Goal: Task Accomplishment & Management: Use online tool/utility

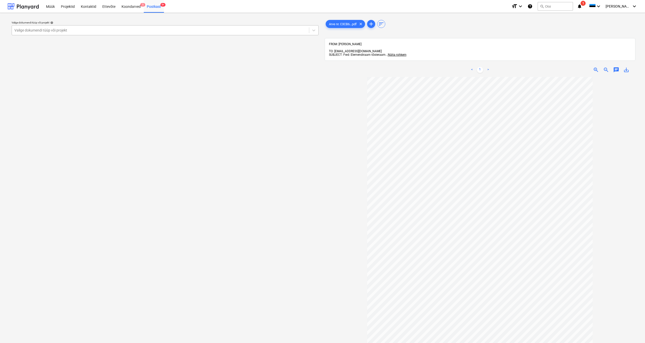
click at [77, 31] on div at bounding box center [160, 30] width 292 height 5
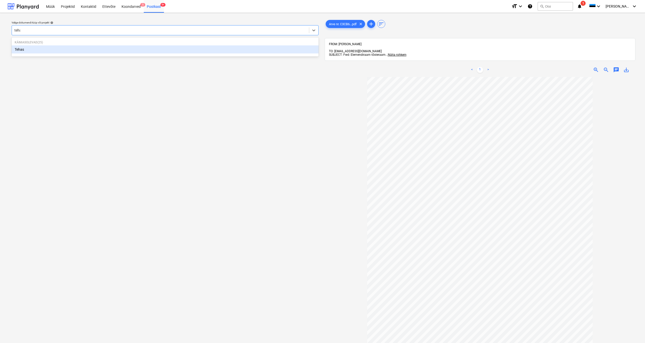
type input "tehas"
click at [20, 51] on div "Tehas" at bounding box center [165, 49] width 307 height 8
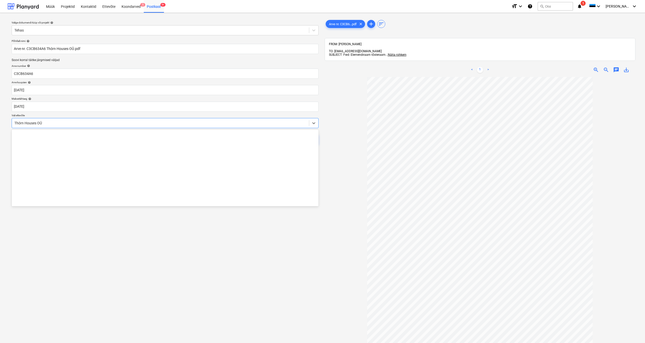
click at [14, 123] on div "Thörn Houses OÜ" at bounding box center [160, 123] width 292 height 4
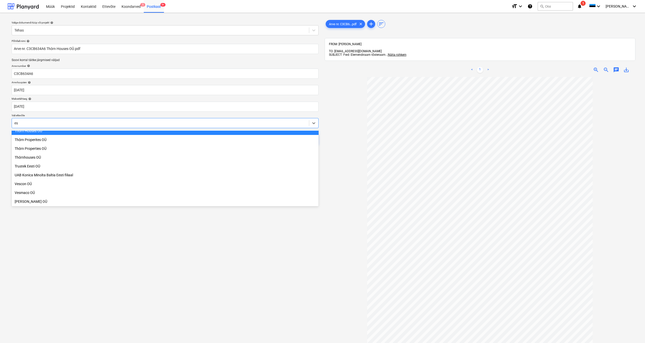
type input "est"
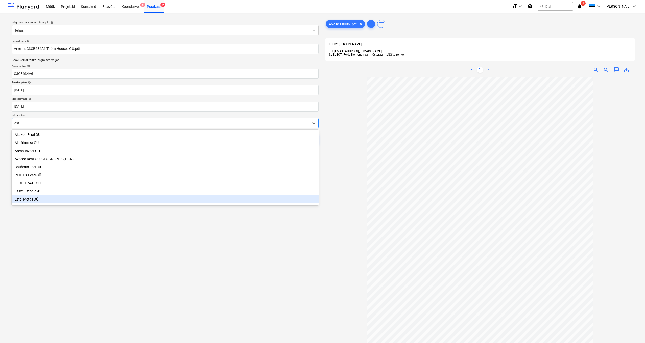
click at [29, 131] on div "Estal Metall OÜ" at bounding box center [165, 199] width 307 height 8
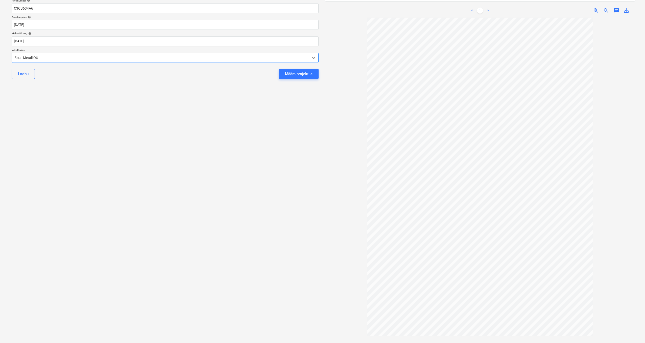
scroll to position [0, 0]
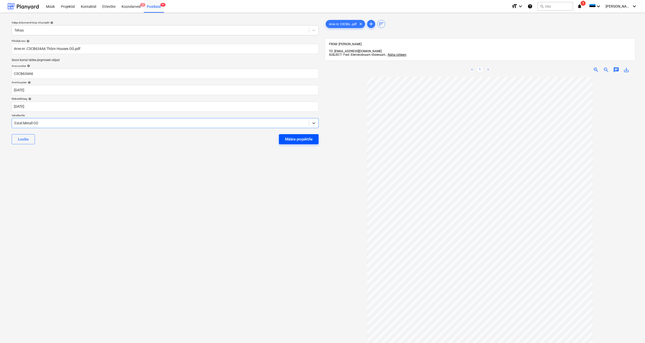
click at [296, 131] on div "Määra projektile" at bounding box center [299, 139] width 28 height 7
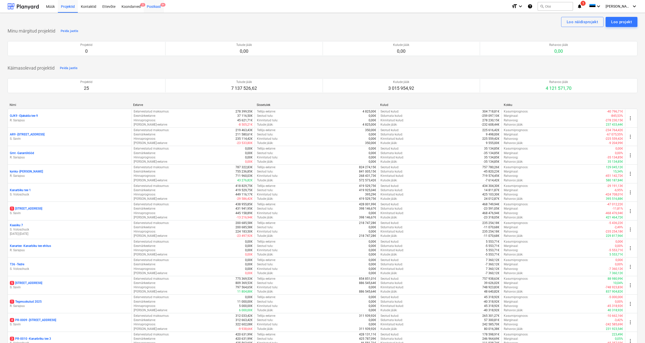
click at [155, 7] on div "Postkast 9+" at bounding box center [154, 6] width 20 height 13
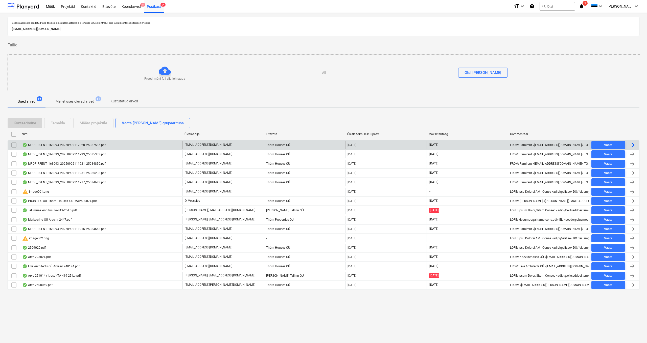
click at [59, 146] on div "MPDF_RRENT_168093_20250902112028_25087586.pdf" at bounding box center [63, 145] width 83 height 4
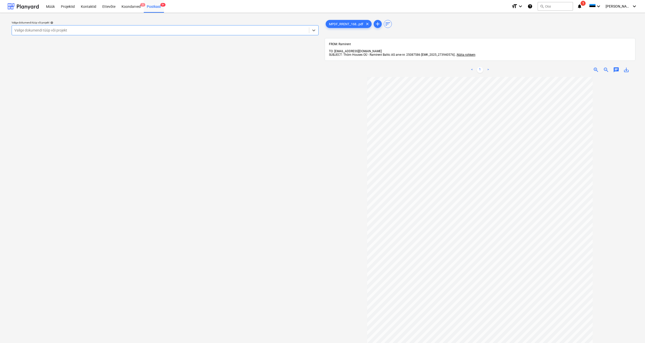
click at [72, 32] on div at bounding box center [160, 30] width 292 height 5
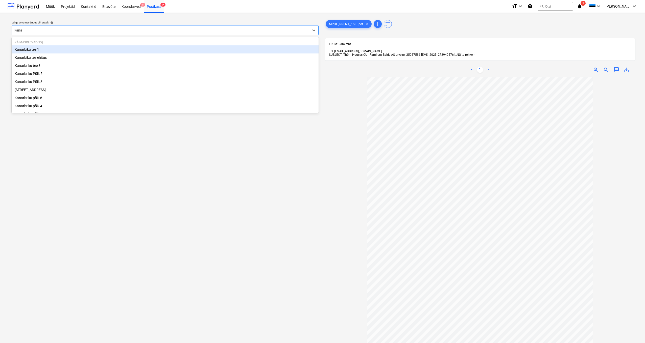
type input "[PERSON_NAME]"
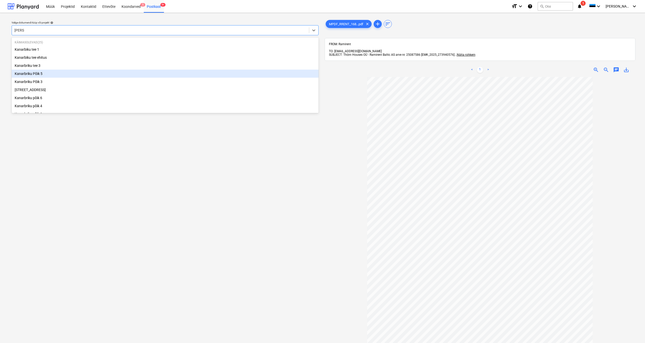
click at [41, 71] on div "Kanarbriku Põik 5" at bounding box center [165, 74] width 307 height 8
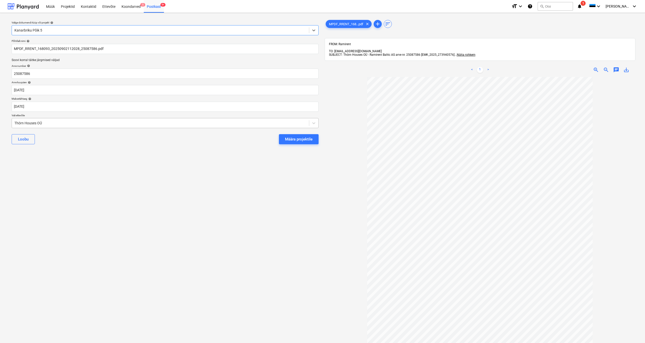
click at [14, 121] on div "Thörn Houses OÜ" at bounding box center [160, 123] width 297 height 7
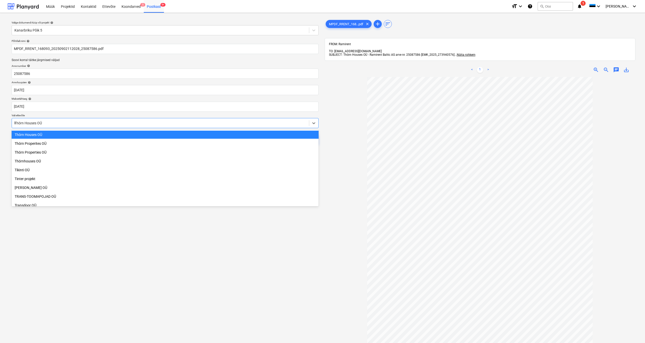
scroll to position [897, 0]
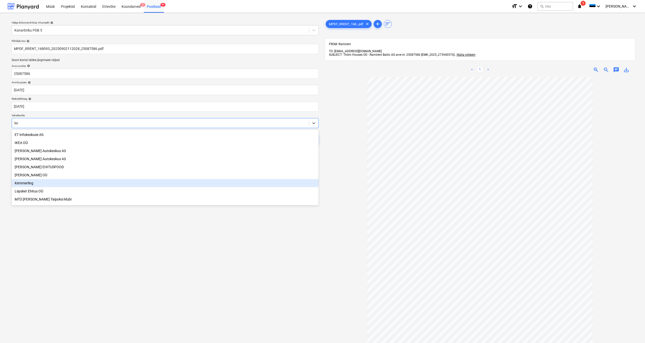
type input "k"
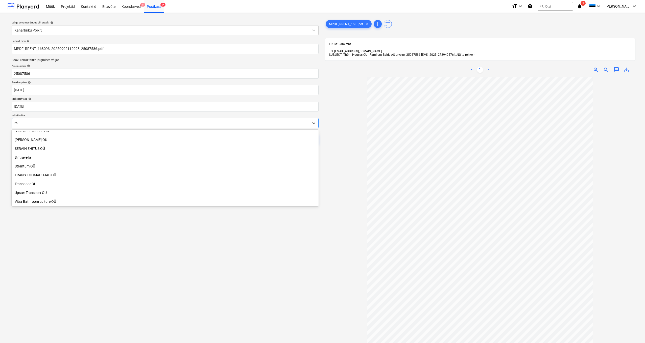
scroll to position [331, 0]
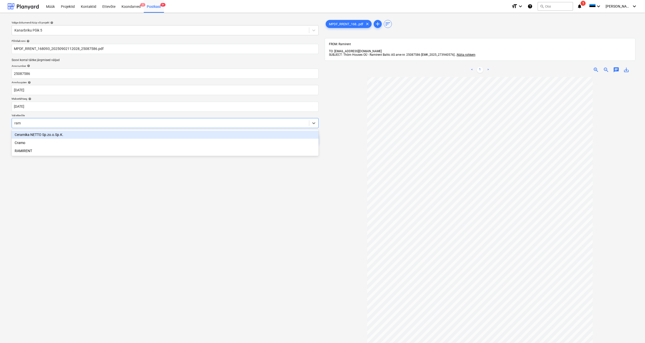
type input "rami"
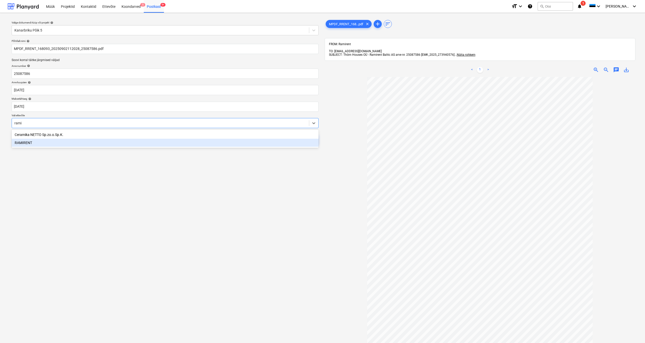
click at [25, 141] on div "RAMIRENT" at bounding box center [165, 143] width 307 height 8
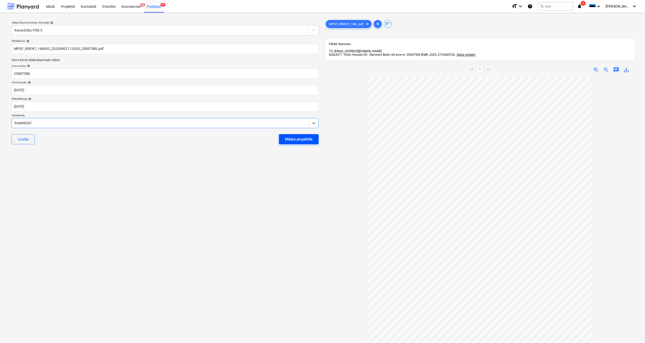
click at [289, 141] on div "Määra projektile" at bounding box center [299, 139] width 28 height 7
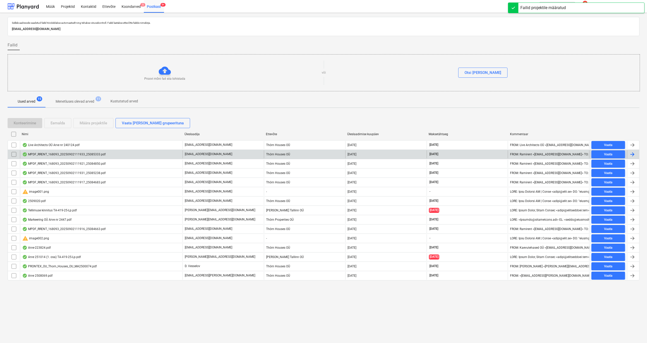
click at [51, 154] on div "MPDF_RRENT_168093_20250902111933_25085333.pdf" at bounding box center [63, 155] width 83 height 4
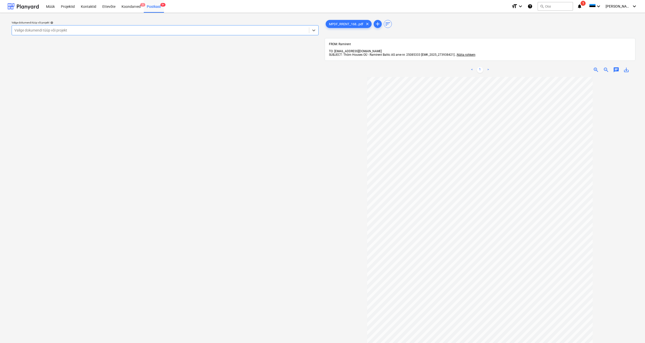
click at [42, 30] on div "Valige dokumendi tüüp või projekt" at bounding box center [160, 30] width 292 height 4
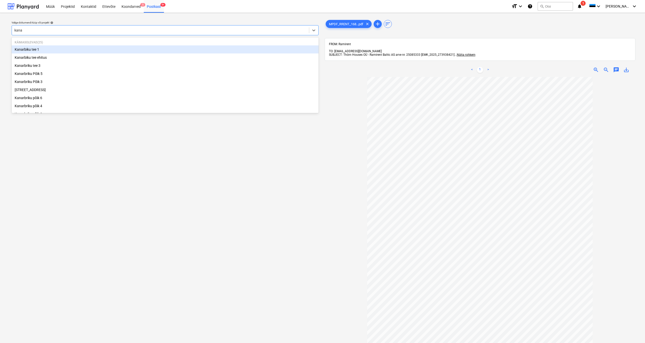
type input "[PERSON_NAME]"
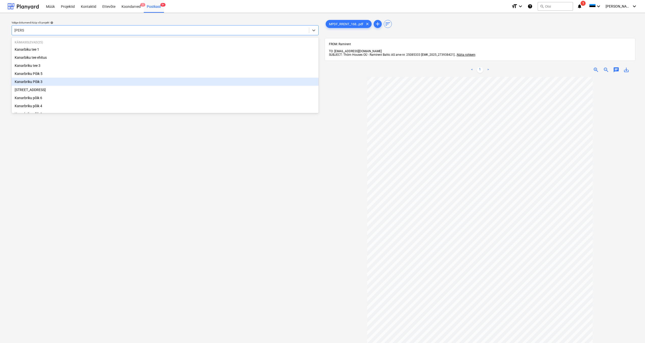
click at [33, 85] on div "Kanarbriku Põik 3" at bounding box center [165, 82] width 307 height 8
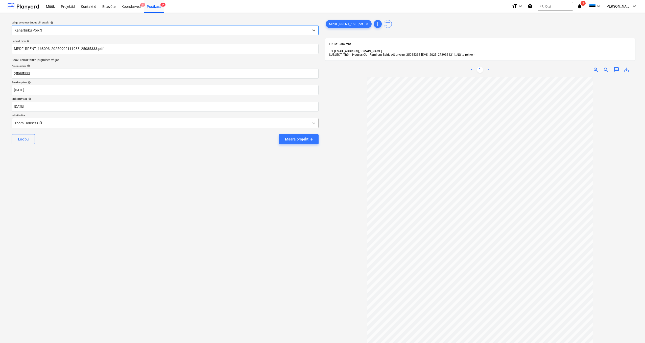
click at [15, 121] on div "Thörn Houses OÜ" at bounding box center [160, 123] width 292 height 4
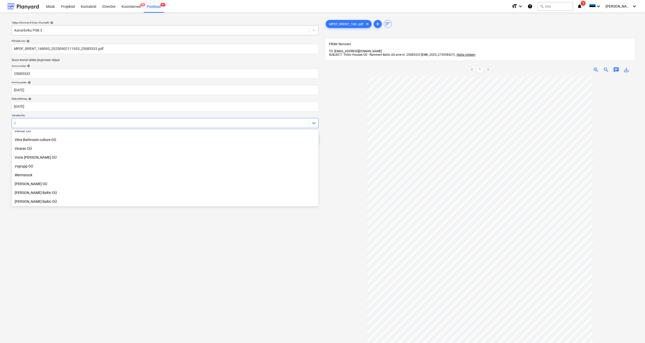
scroll to position [331, 0]
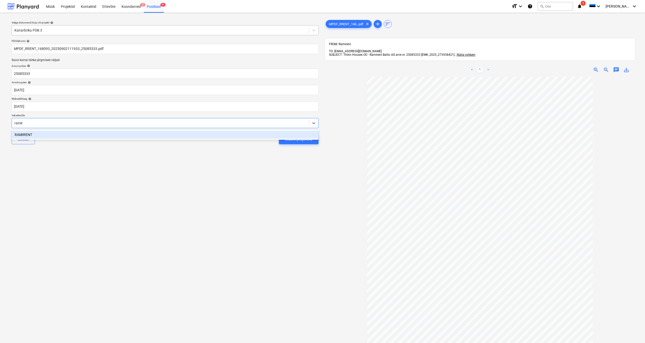
type input "ramire"
click at [30, 132] on div "RAMIRENT" at bounding box center [165, 135] width 307 height 8
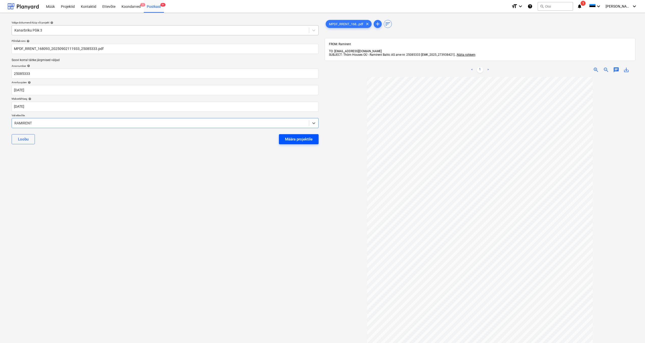
click at [313, 139] on button "Määra projektile" at bounding box center [299, 139] width 40 height 10
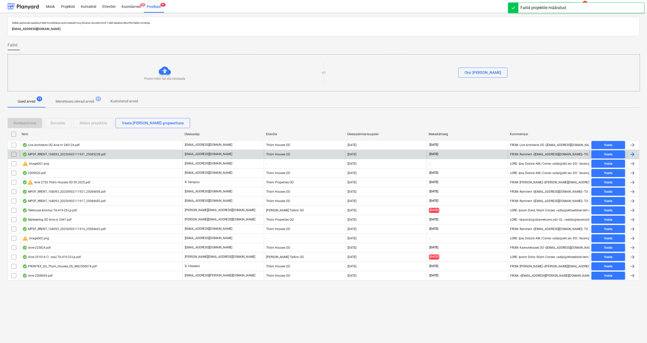
click at [51, 153] on div "MPDF_RRENT_168093_20250902111931_25085238.pdf" at bounding box center [63, 155] width 83 height 4
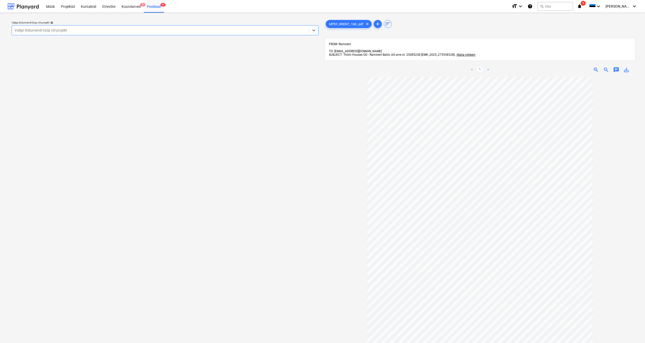
click at [30, 31] on div "Valige dokumendi tüüp või projekt" at bounding box center [160, 30] width 292 height 4
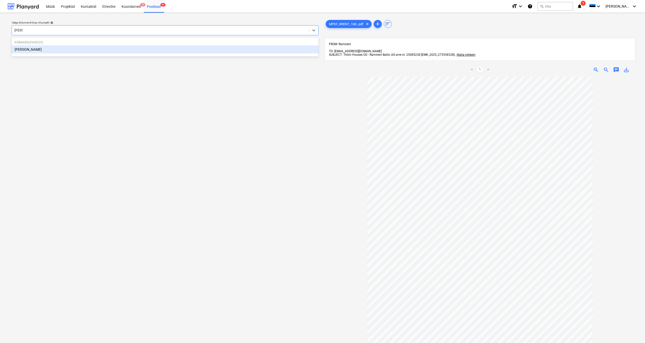
type input "[PERSON_NAME]"
click at [22, 48] on div "[PERSON_NAME]" at bounding box center [165, 49] width 307 height 8
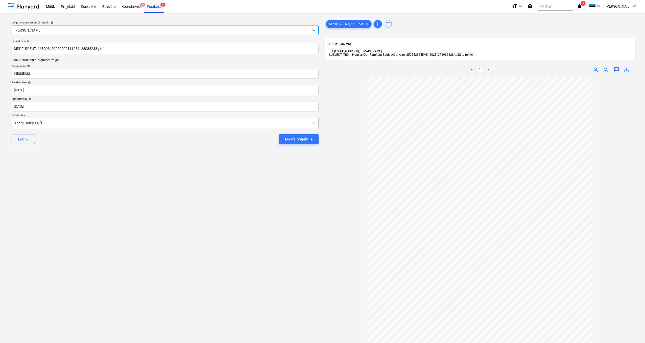
click at [14, 124] on div "Thörn Houses OÜ" at bounding box center [160, 123] width 292 height 4
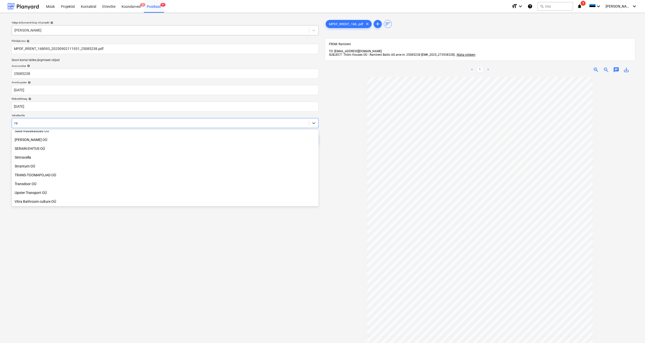
scroll to position [331, 0]
type input "ram"
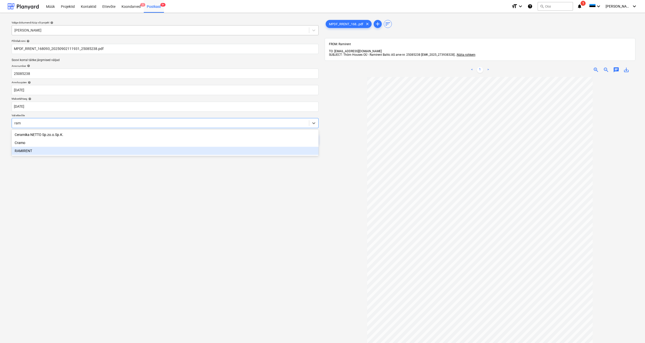
click at [24, 151] on div "RAMIRENT" at bounding box center [165, 151] width 307 height 8
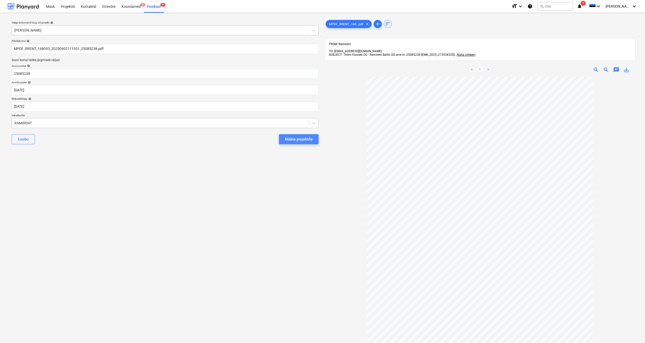
click at [286, 136] on div "Määra projektile" at bounding box center [299, 139] width 28 height 7
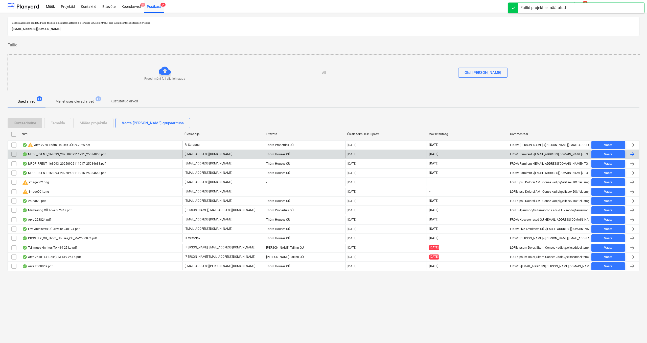
click at [42, 155] on div "MPDF_RRENT_168093_20250902111921_25084850.pdf" at bounding box center [63, 155] width 83 height 4
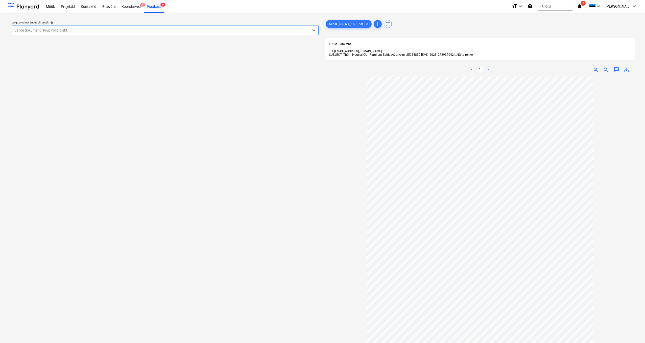
click at [36, 31] on div "Valige dokumendi tüüp või projekt" at bounding box center [160, 30] width 292 height 4
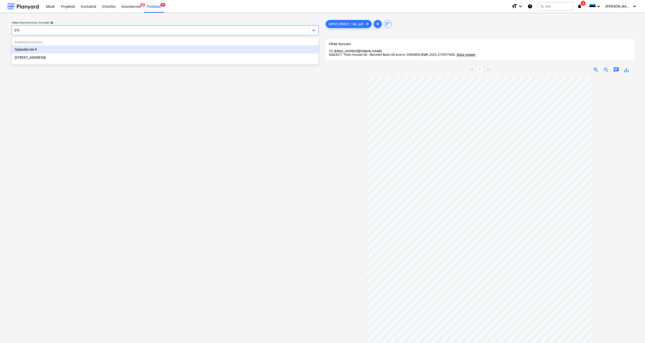
type input "ojak"
click at [31, 48] on div "Ojakalda tee 9" at bounding box center [165, 49] width 307 height 8
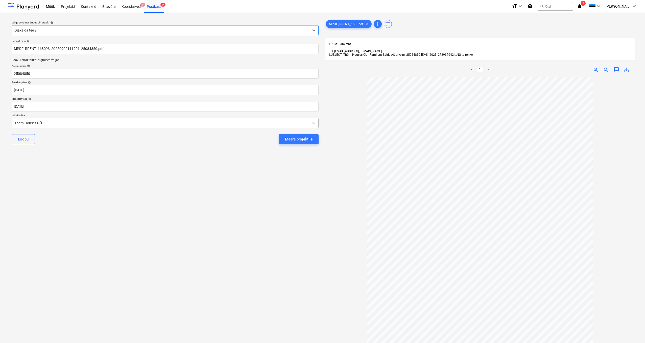
click at [14, 122] on div "Thörn Houses OÜ" at bounding box center [160, 123] width 297 height 7
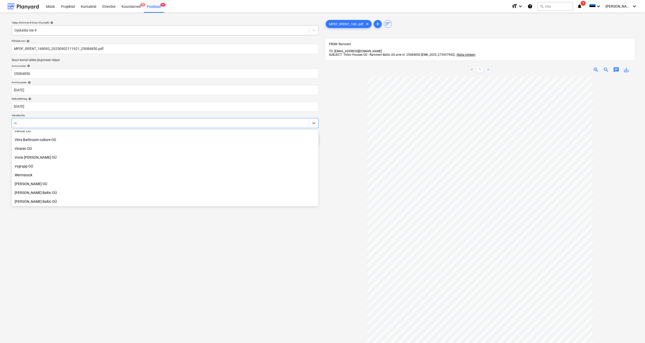
scroll to position [331, 0]
type input "ram"
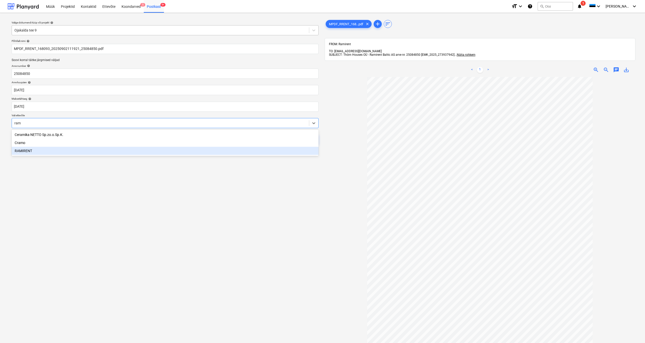
drag, startPoint x: 23, startPoint y: 150, endPoint x: 60, endPoint y: 147, distance: 37.0
click at [23, 150] on div "RAMIRENT" at bounding box center [165, 151] width 307 height 8
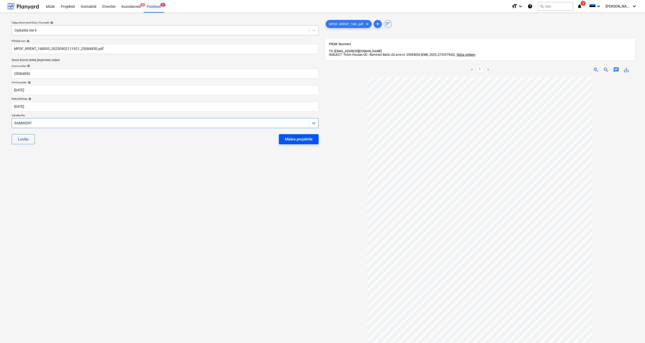
click at [297, 143] on button "Määra projektile" at bounding box center [299, 139] width 40 height 10
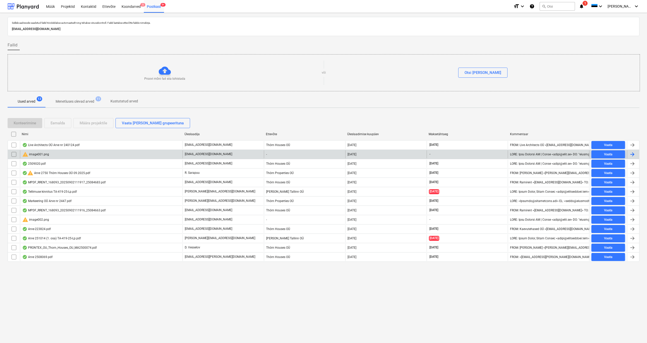
click at [33, 153] on div "warning image001.png" at bounding box center [35, 155] width 27 height 6
